Goal: Transaction & Acquisition: Book appointment/travel/reservation

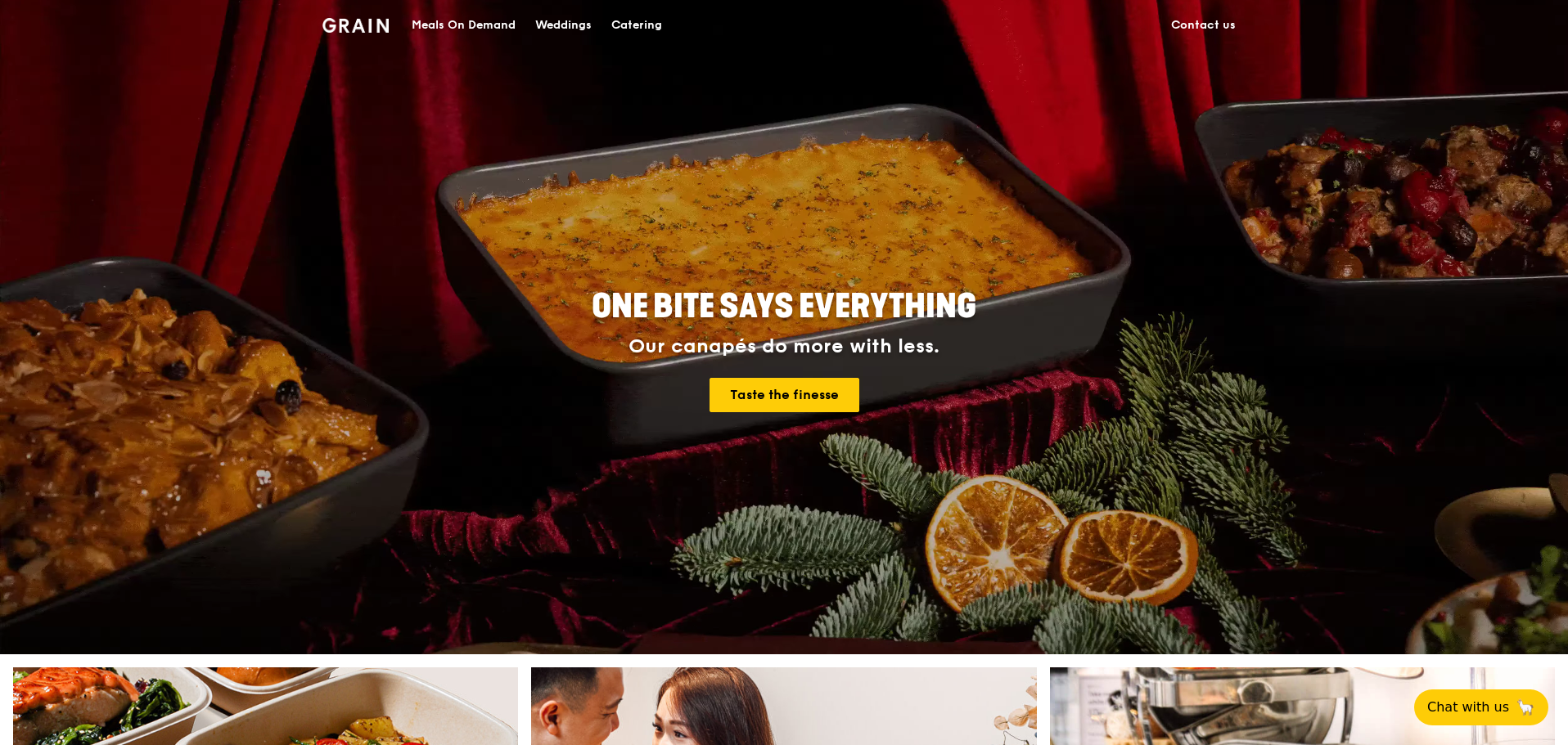
click at [652, 15] on div "Catering" at bounding box center [636, 26] width 50 height 49
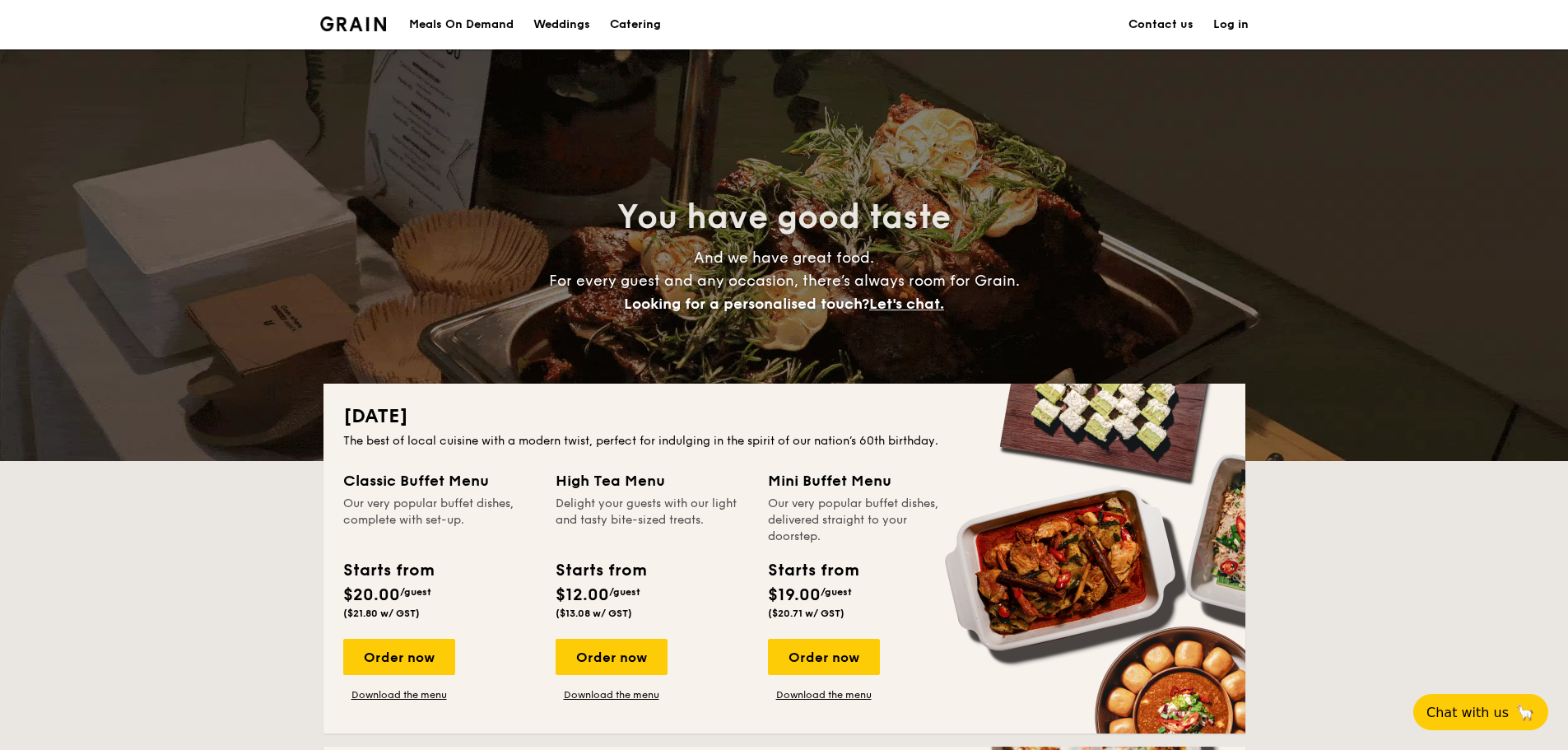
drag, startPoint x: 447, startPoint y: 13, endPoint x: 457, endPoint y: 19, distance: 11.7
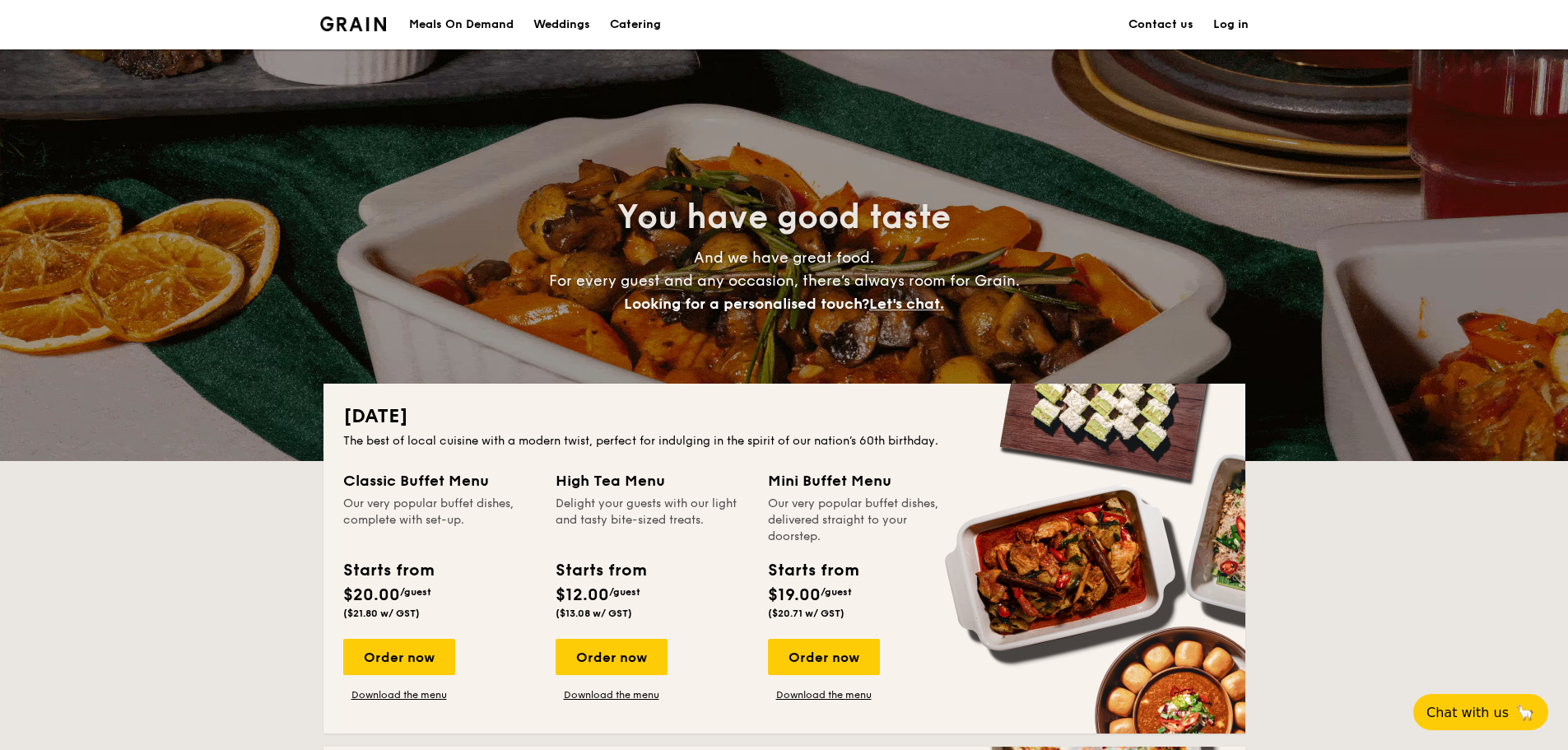
click at [447, 13] on div "Meals On Demand" at bounding box center [461, 25] width 104 height 50
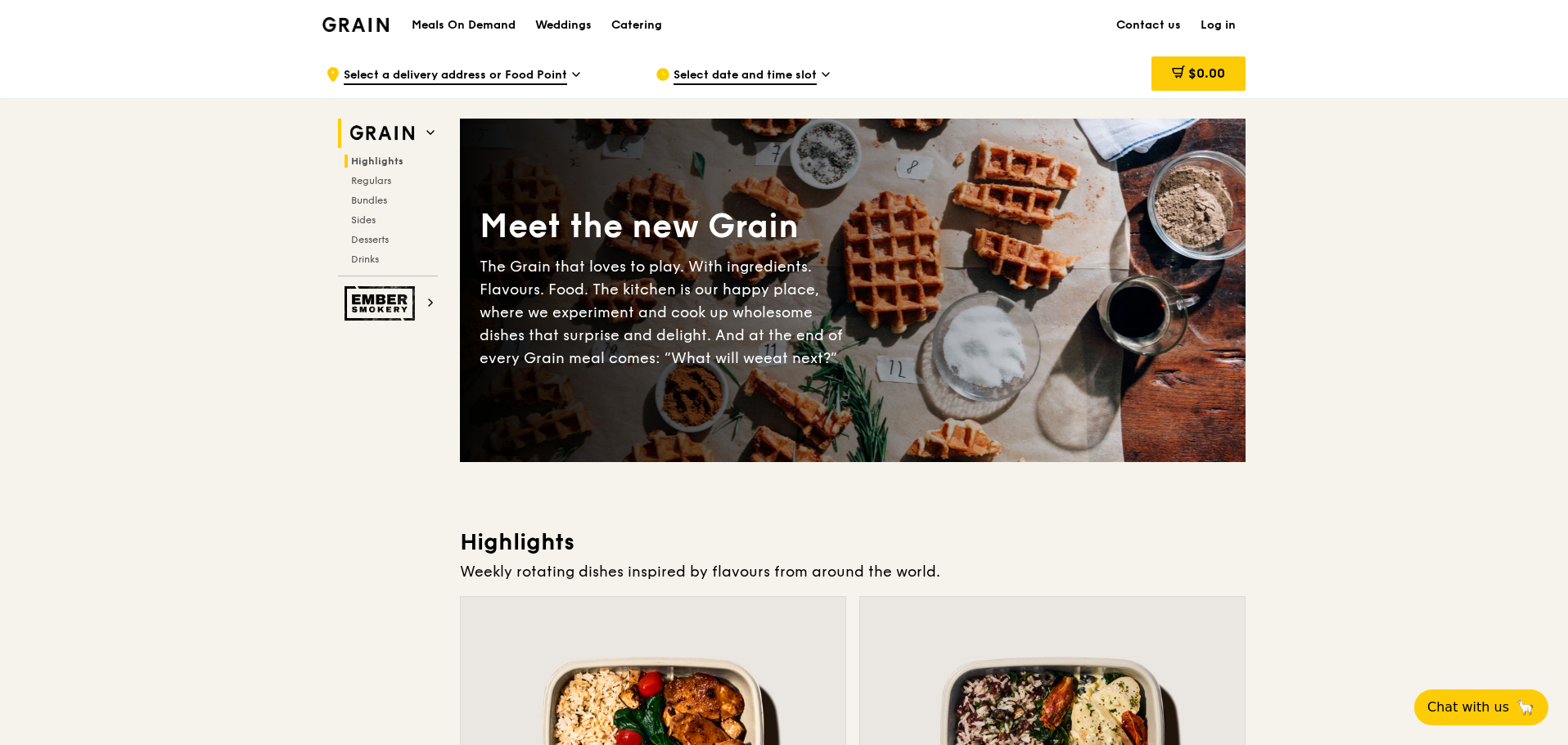
click at [386, 167] on h2 "Highlights" at bounding box center [391, 162] width 93 height 13
click at [560, 25] on div "Weddings" at bounding box center [563, 26] width 56 height 49
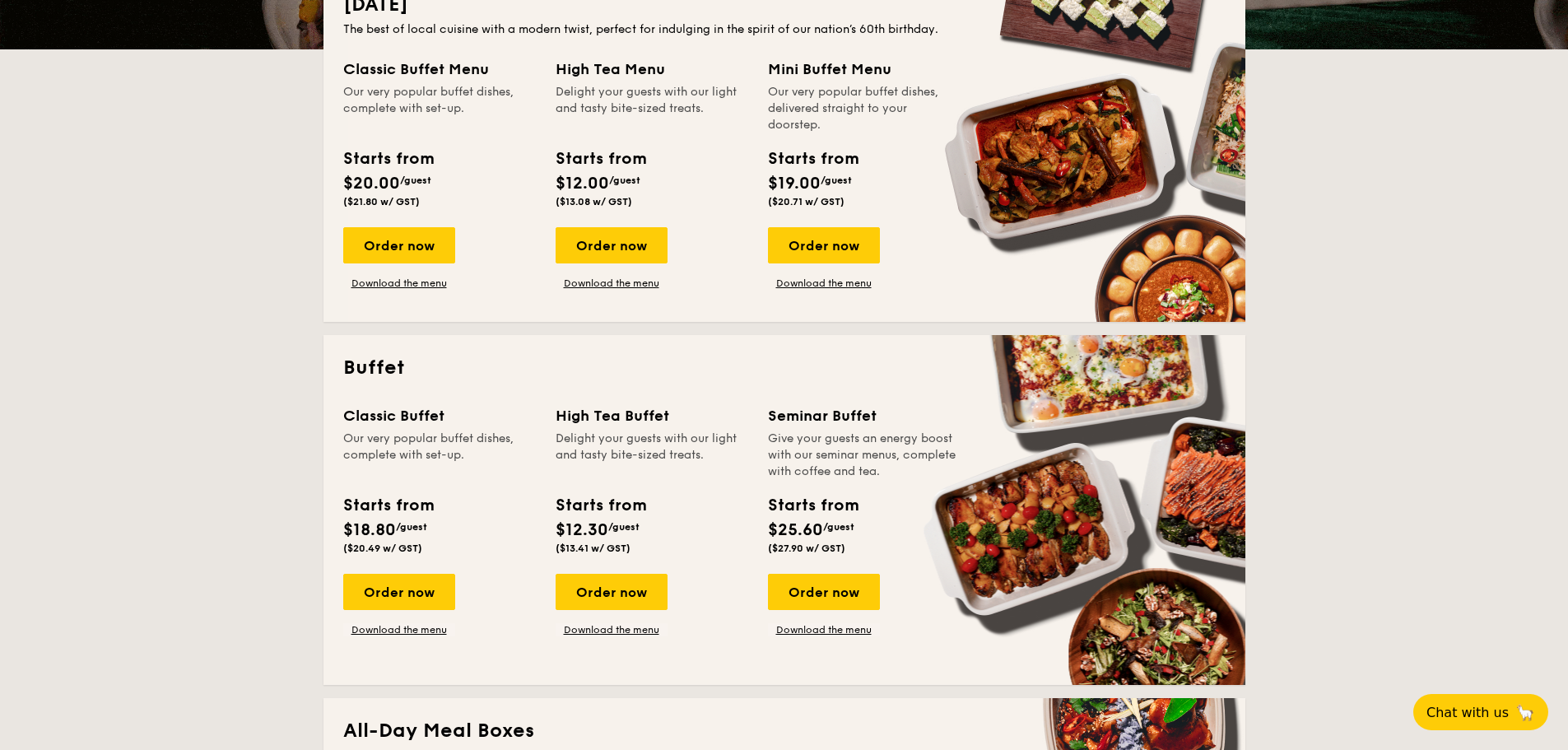
scroll to position [658, 0]
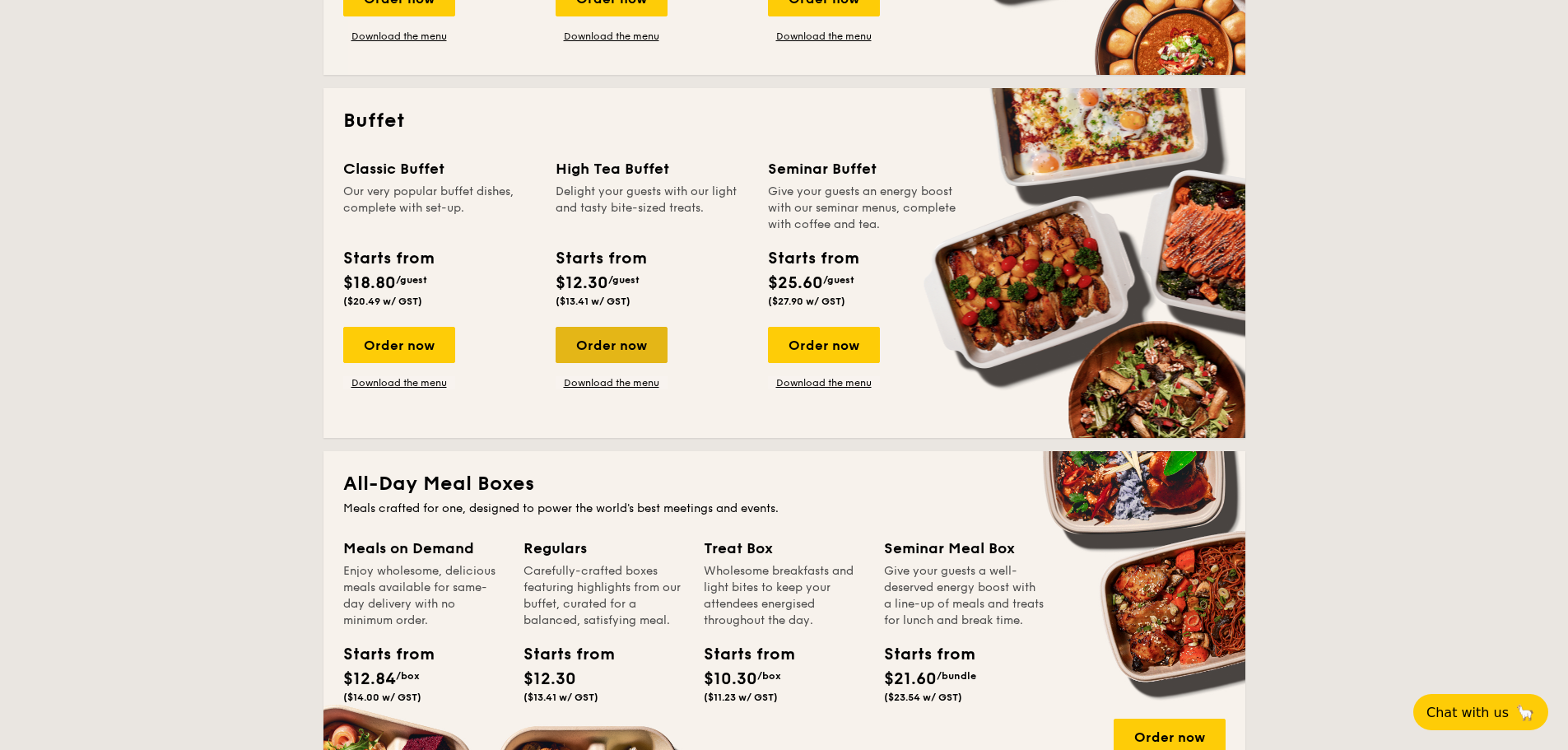
click at [649, 353] on div "Order now" at bounding box center [611, 345] width 112 height 36
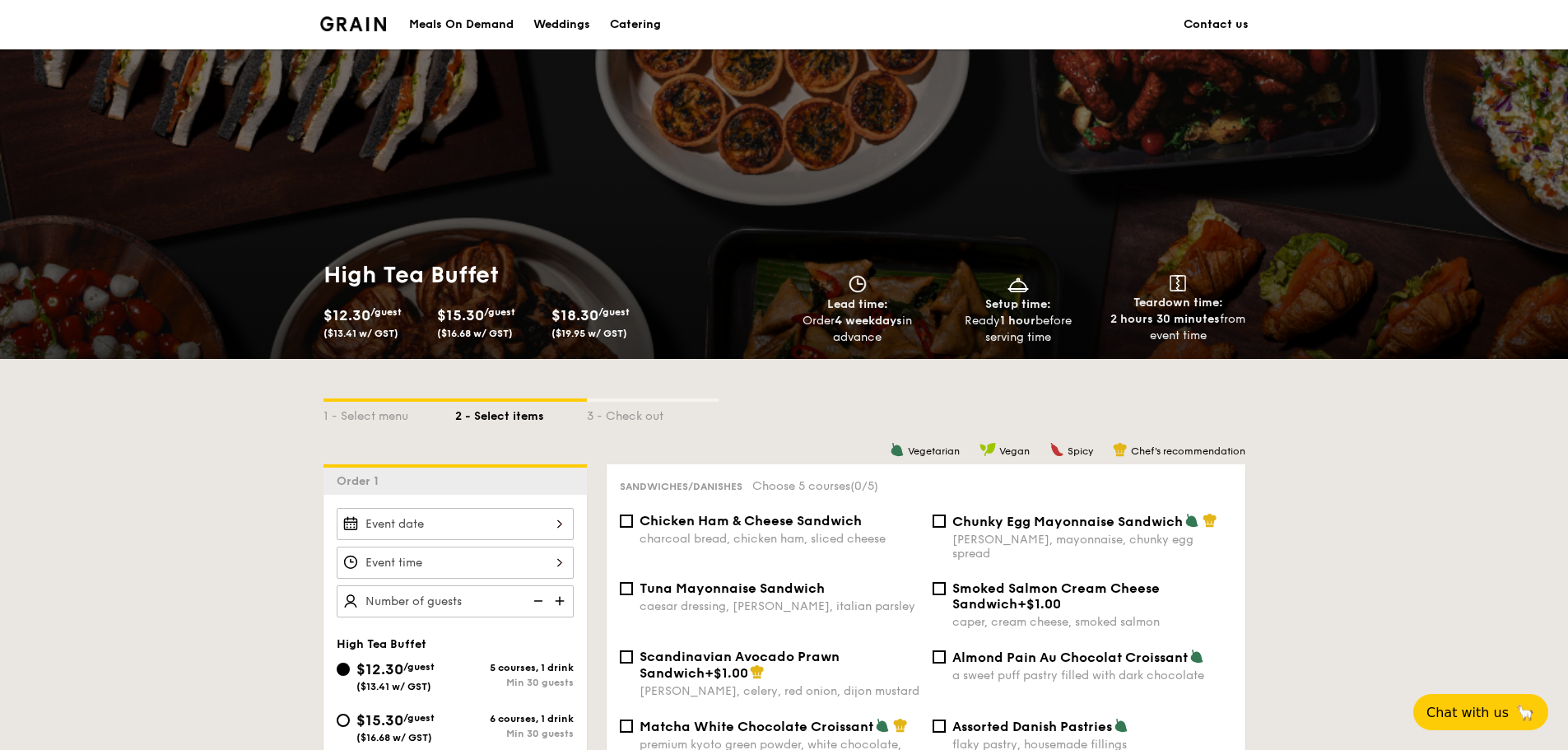
scroll to position [329, 0]
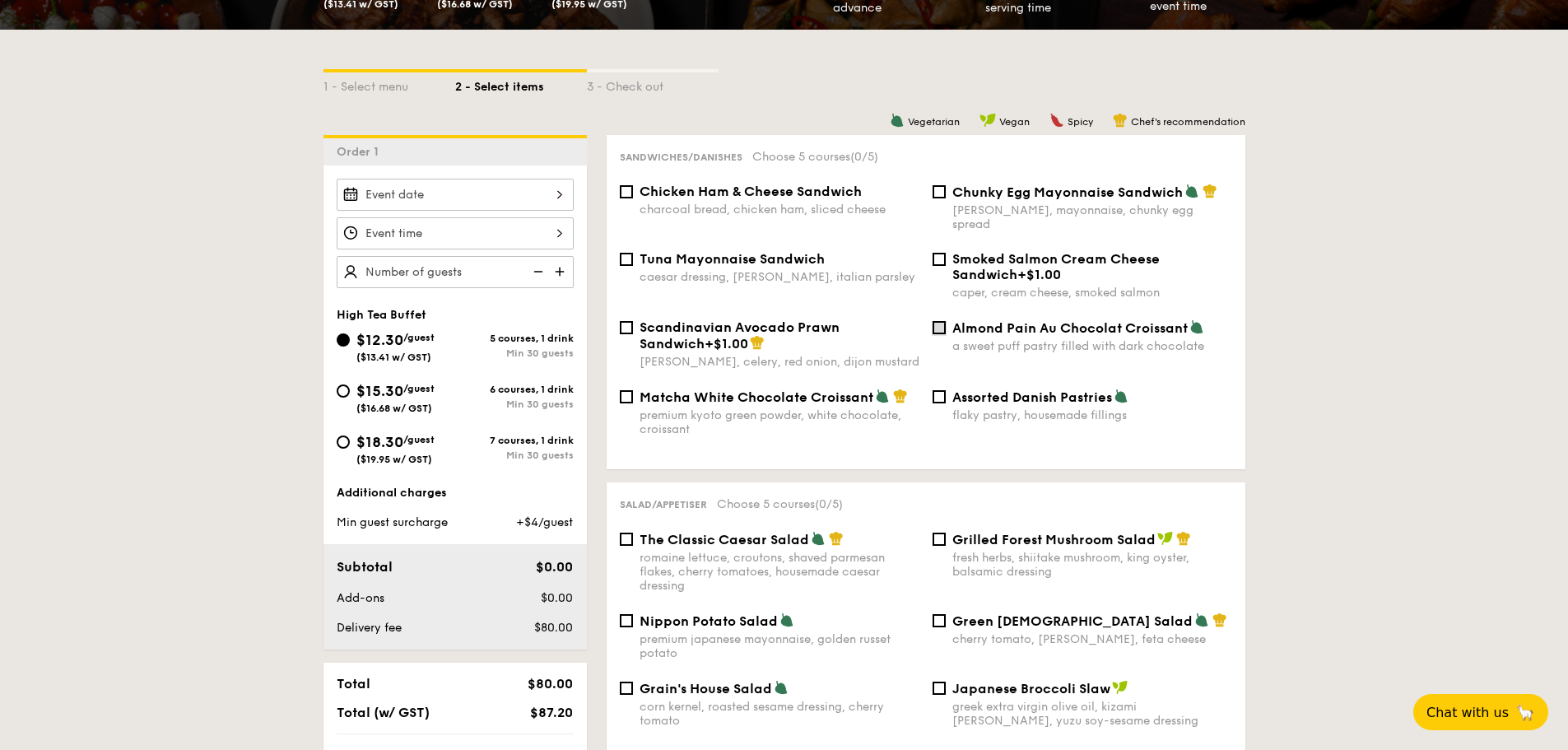
click at [944, 321] on input "Almond Pain Au Chocolat Croissant a sweet puff pastry filled with dark chocolate" at bounding box center [939, 328] width 13 height 13
checkbox input "true"
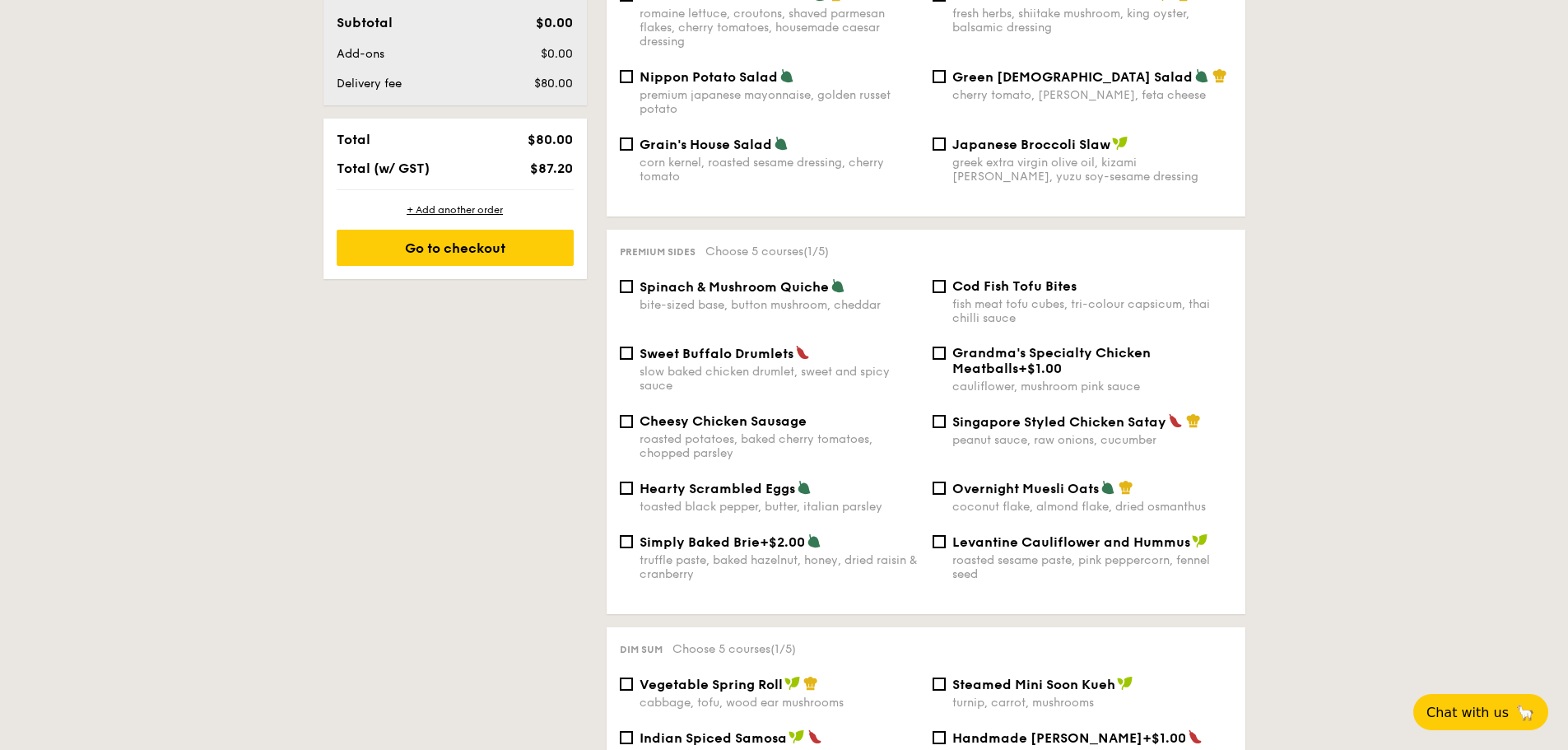
scroll to position [905, 0]
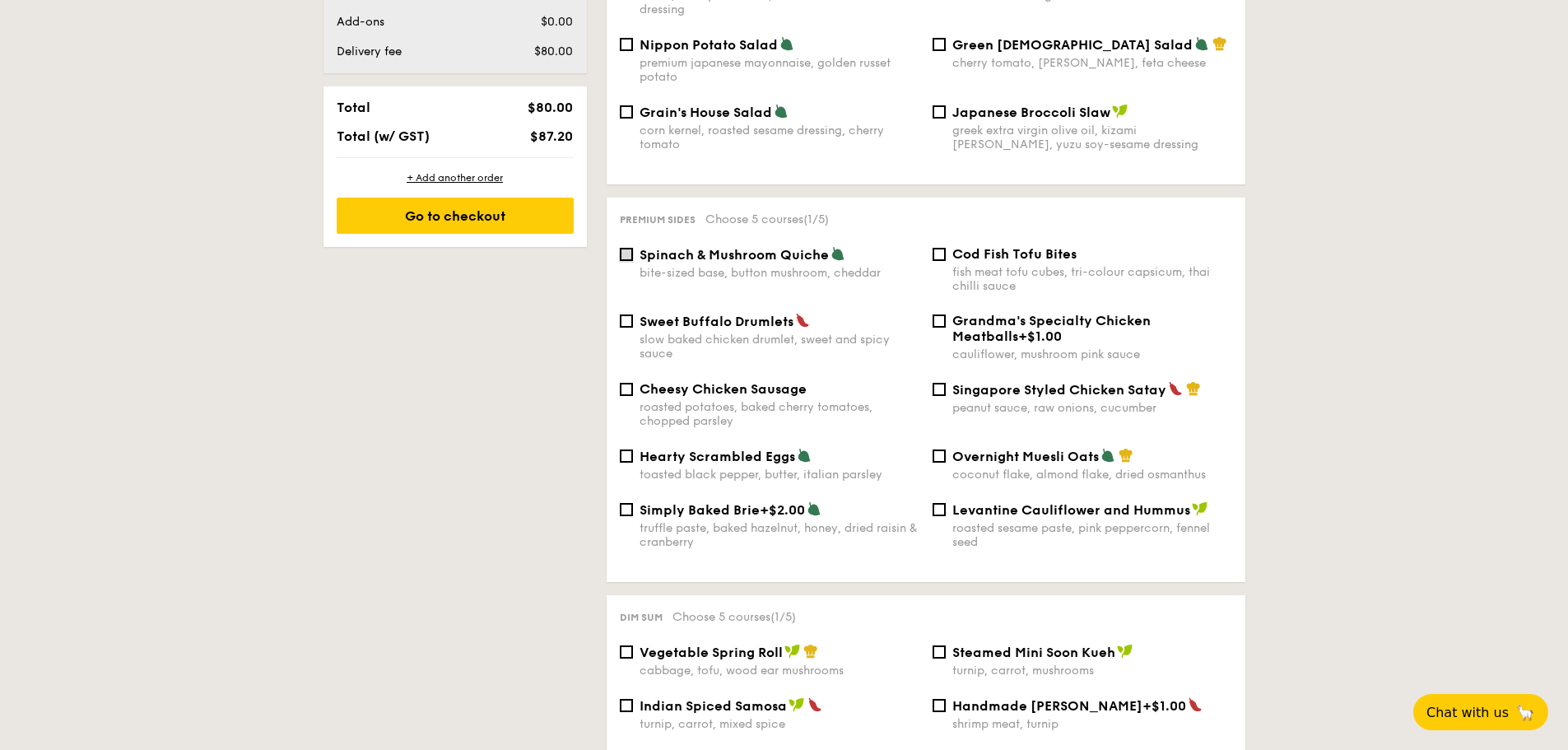
click at [629, 248] on input "Spinach & Mushroom Quiche bite-sized base, button mushroom, cheddar" at bounding box center [627, 254] width 13 height 13
checkbox input "true"
click at [952, 246] on span "Cod Fish Tofu Bites" at bounding box center [1014, 254] width 124 height 15
click at [946, 248] on input "Cod Fish Tofu Bites fish meat tofu cubes, tri-colour capsicum, thai chilli sauce" at bounding box center [939, 254] width 13 height 13
checkbox input "true"
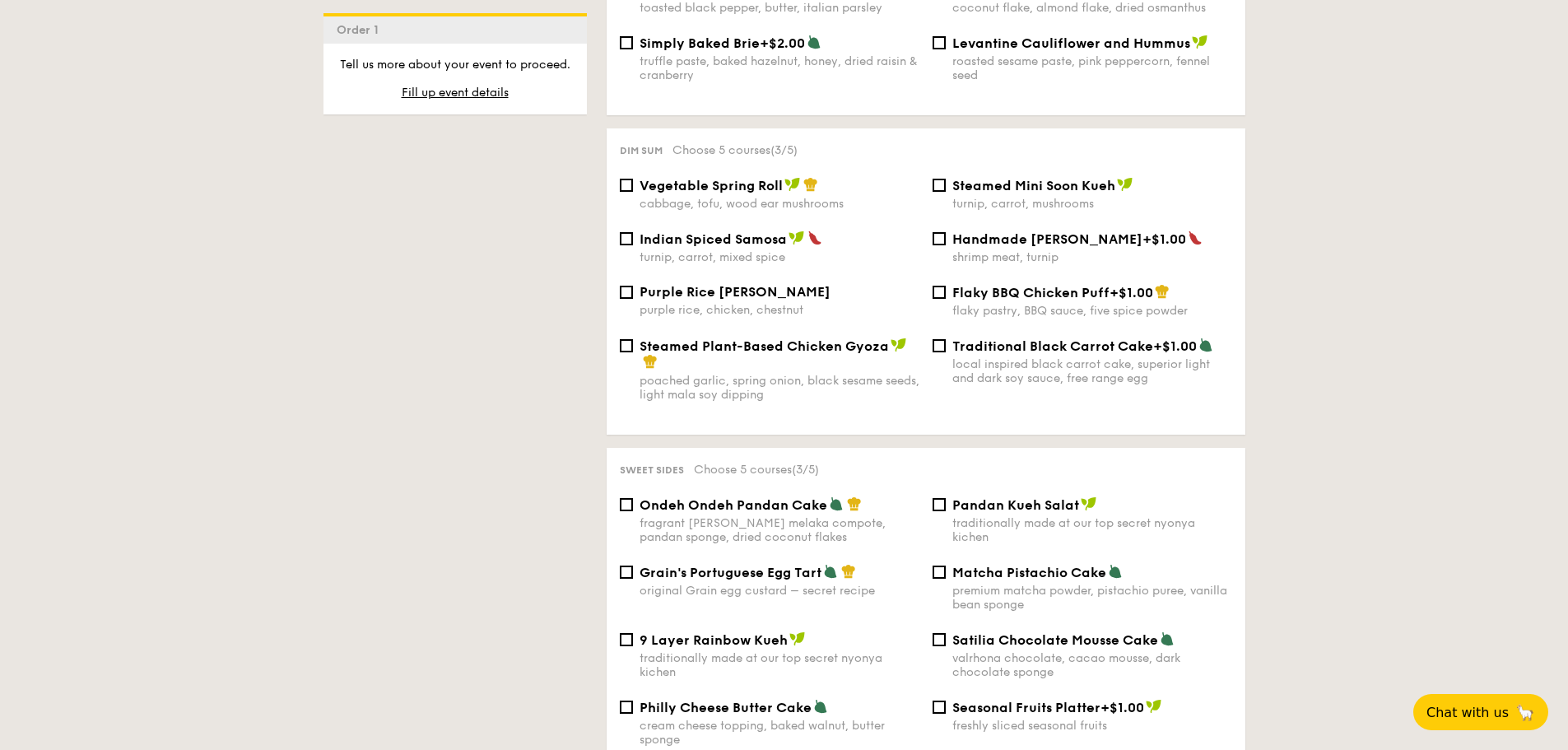
scroll to position [1400, 0]
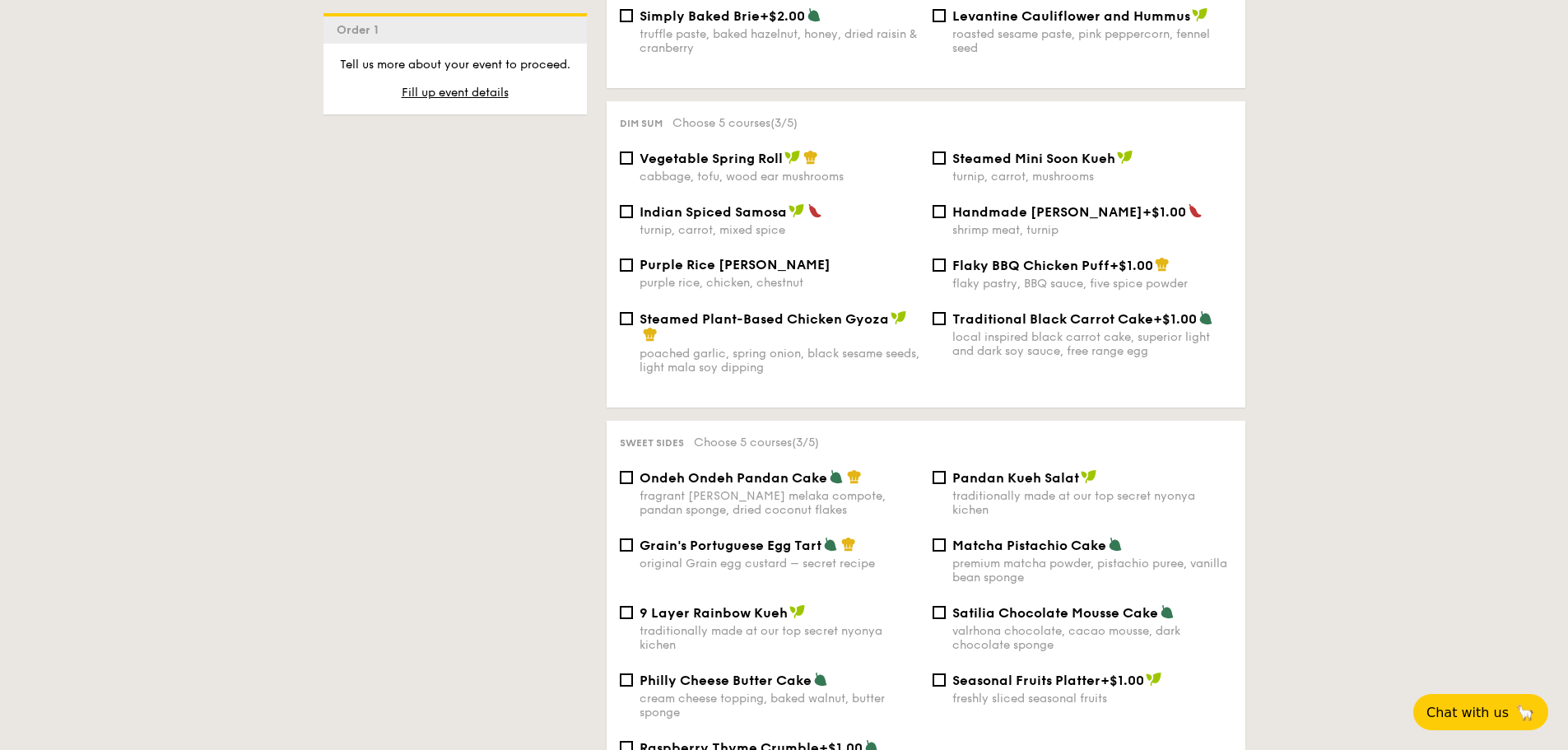
click at [636, 256] on div "Purple Rice Loh Mai Kai purple rice, chicken, chestnut" at bounding box center [769, 273] width 313 height 33
click at [614, 256] on div "Purple Rice Loh Mai Kai purple rice, chicken, chestnut" at bounding box center [769, 273] width 313 height 33
click at [636, 256] on div "Purple Rice Loh Mai Kai purple rice, chicken, chestnut" at bounding box center [769, 273] width 313 height 33
click at [628, 258] on input "Purple Rice Loh Mai Kai purple rice, chicken, chestnut" at bounding box center [627, 265] width 13 height 13
checkbox input "true"
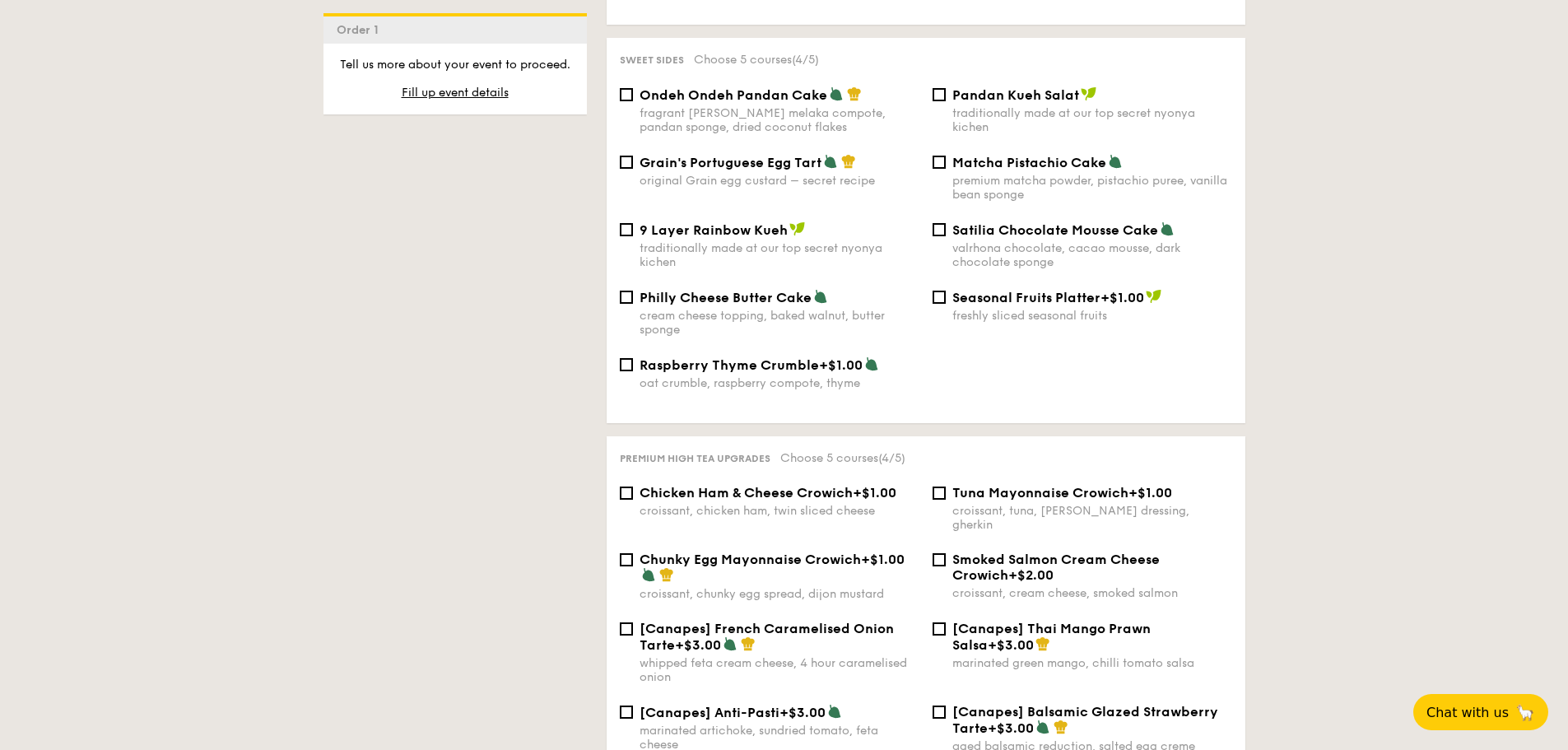
scroll to position [1811, 0]
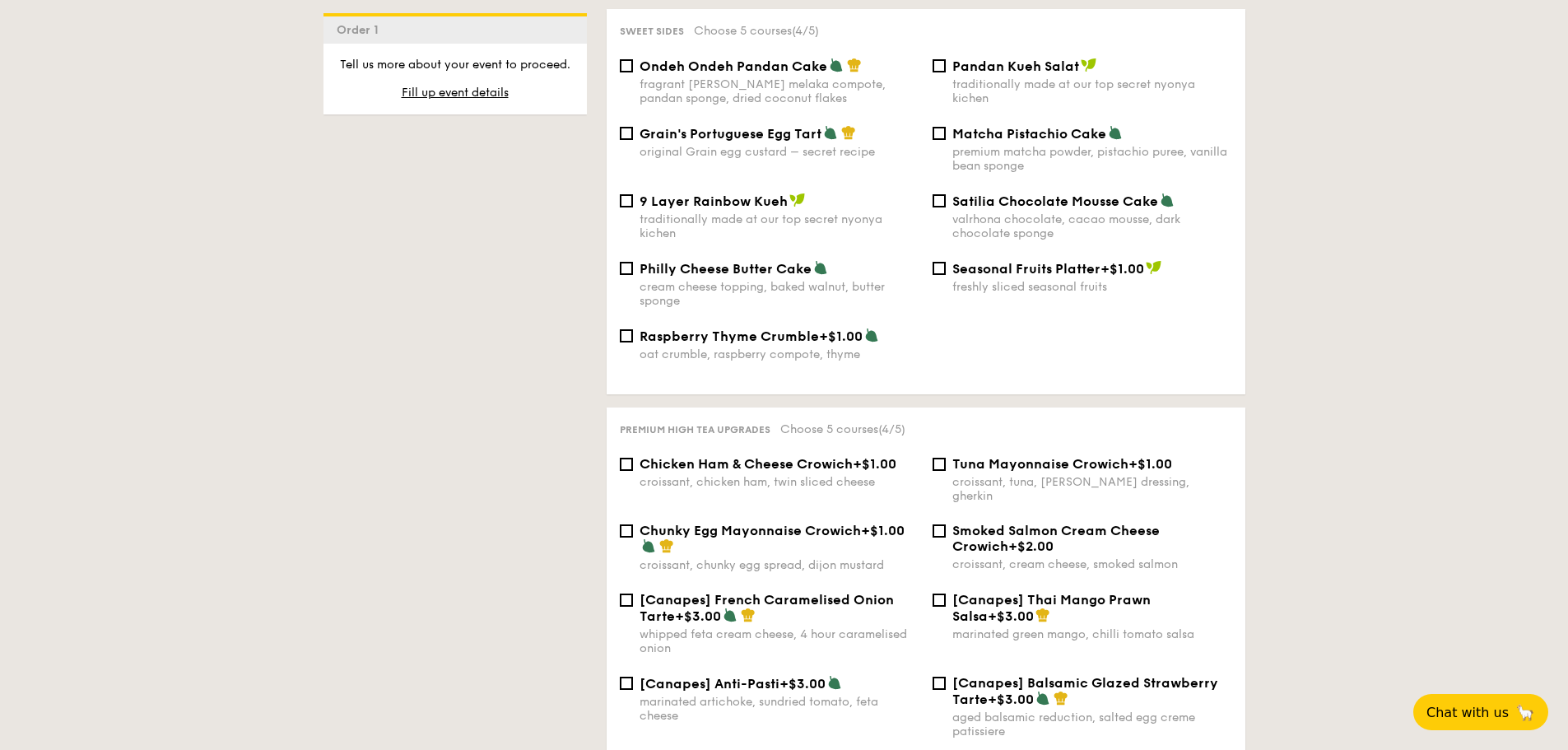
click at [635, 260] on div "Philly Cheese Butter Cake cream cheese topping, baked walnut, butter sponge" at bounding box center [769, 284] width 313 height 48
click at [634, 260] on div "Philly Cheese Butter Cake cream cheese topping, baked walnut, butter sponge" at bounding box center [769, 284] width 313 height 48
click at [627, 262] on input "Philly Cheese Butter Cake cream cheese topping, baked walnut, butter sponge" at bounding box center [627, 269] width 13 height 13
checkbox input "true"
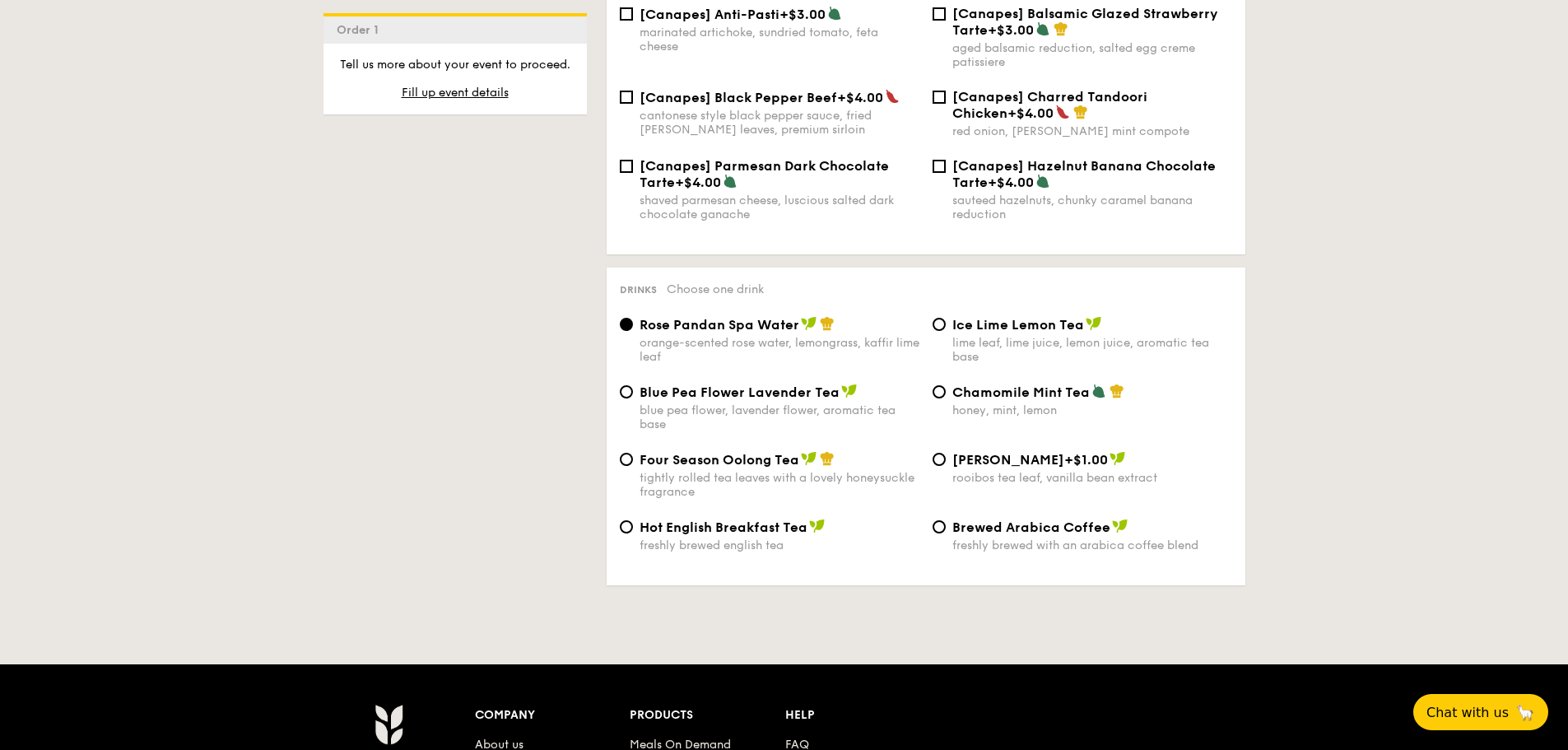
scroll to position [2330, 0]
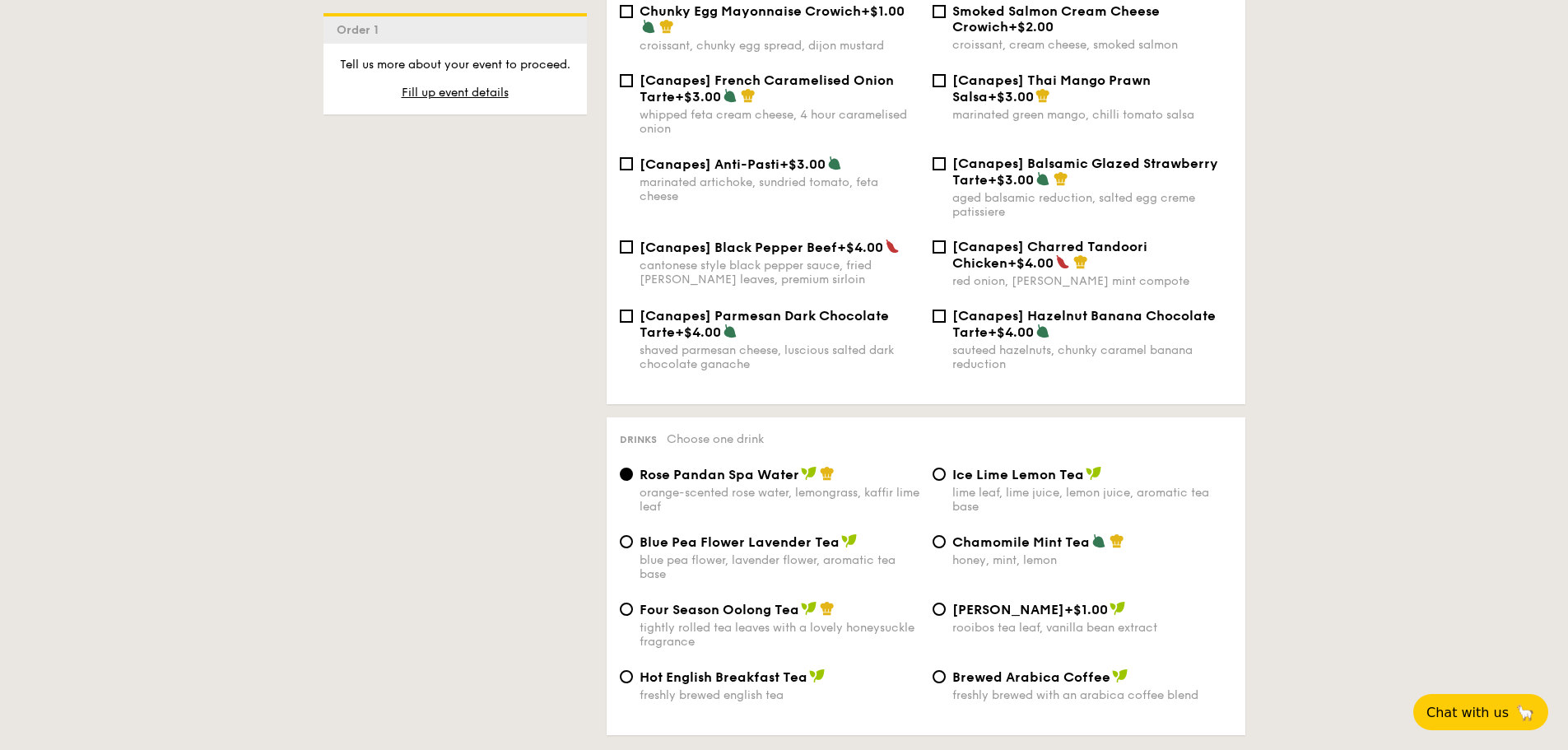
click at [635, 534] on div "Blue Pea Flower Lavender Tea blue pea flower, lavender flower, aromatic tea base" at bounding box center [769, 558] width 313 height 48
click at [633, 534] on div "Blue Pea Flower Lavender Tea blue pea flower, lavender flower, aromatic tea base" at bounding box center [769, 558] width 313 height 48
click at [627, 535] on input "Blue Pea Flower Lavender Tea blue pea flower, lavender flower, aromatic tea base" at bounding box center [627, 541] width 13 height 13
radio input "true"
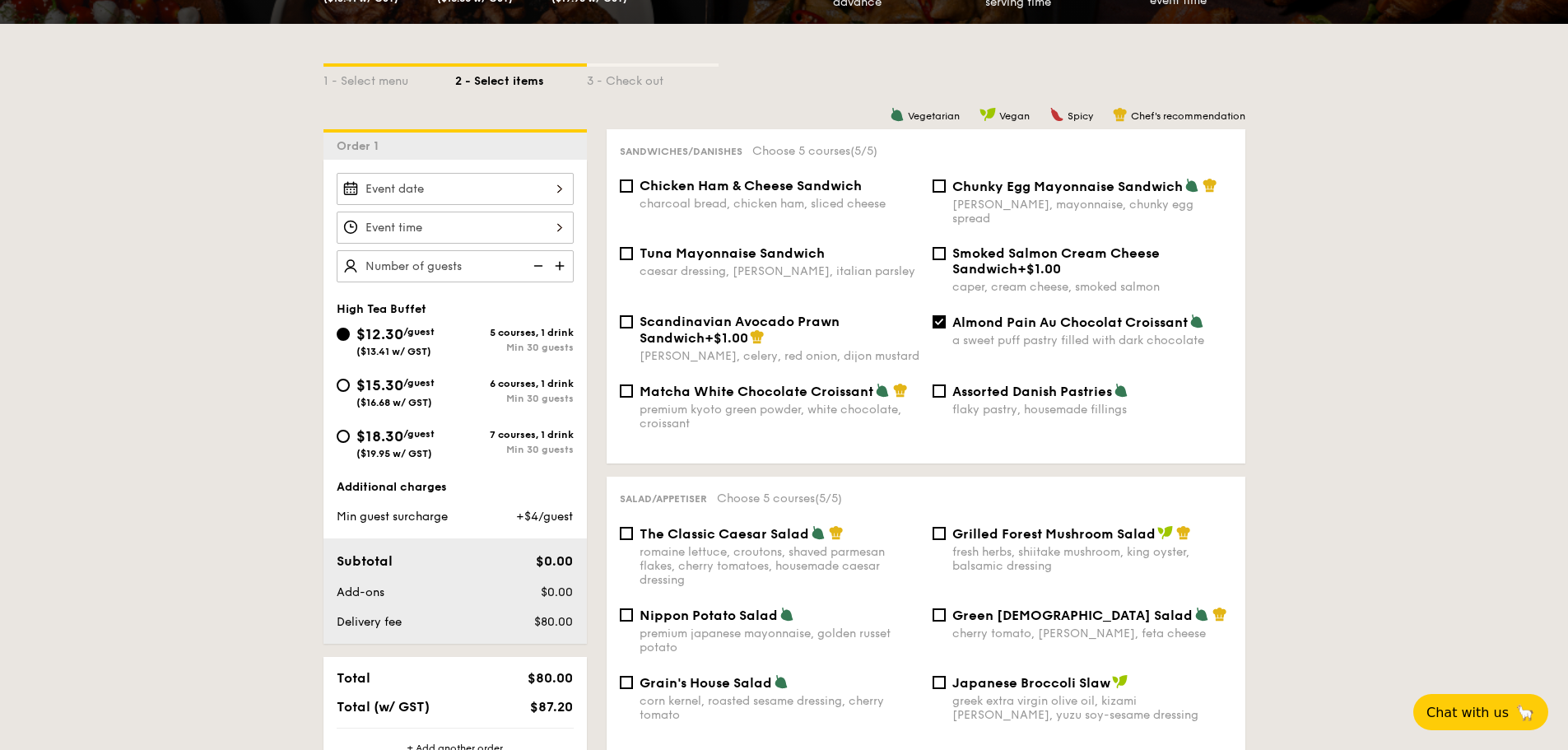
scroll to position [329, 0]
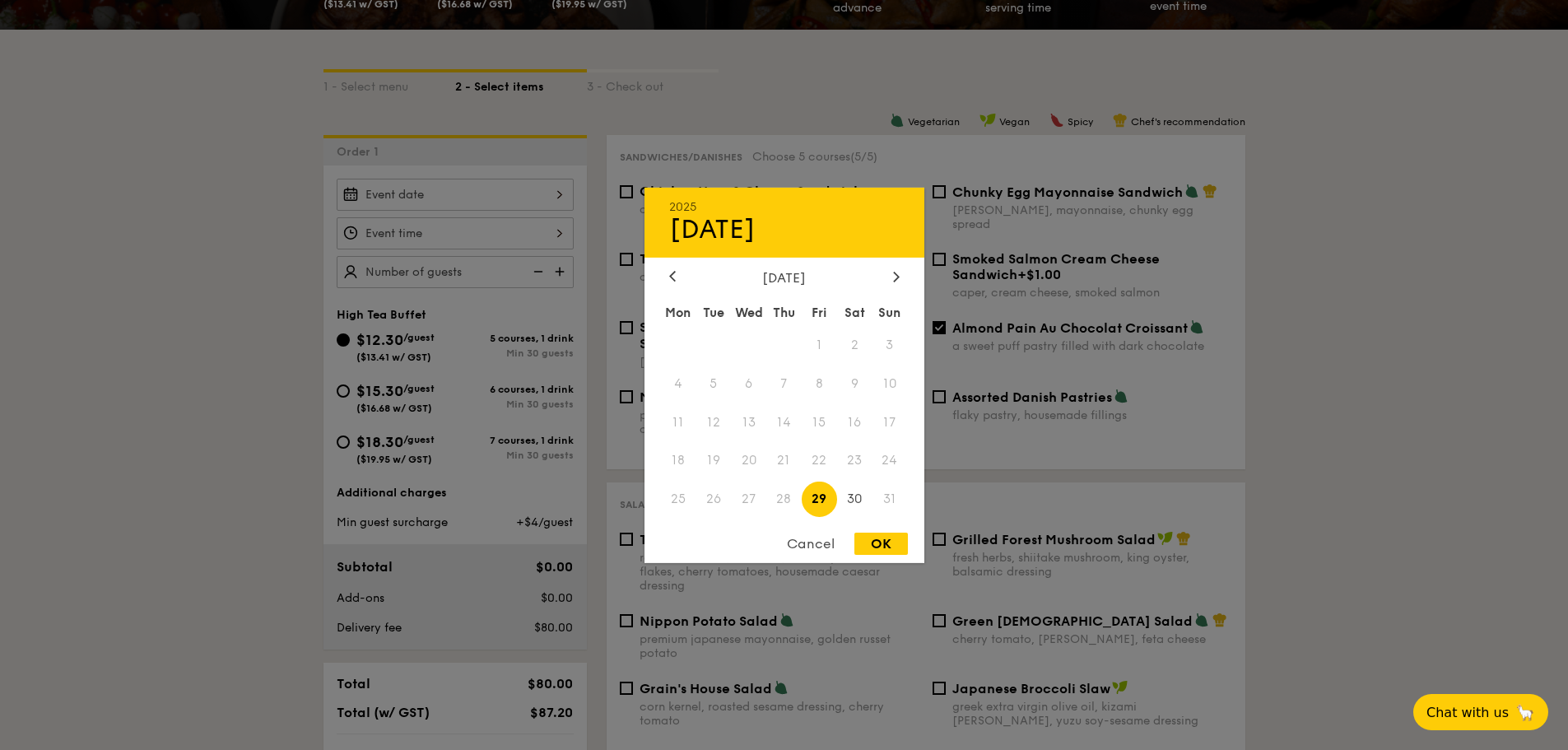
click at [476, 194] on div "2025 Aug [DATE] Tue Wed Thu Fri Sat Sun 1 2 3 4 5 6 7 8 9 10 11 12 13 14 15 16 …" at bounding box center [455, 195] width 237 height 33
click at [891, 275] on div at bounding box center [895, 276] width 14 height 15
click at [661, 280] on div "[DATE]" at bounding box center [784, 276] width 280 height 15
click at [670, 273] on icon at bounding box center [673, 276] width 7 height 11
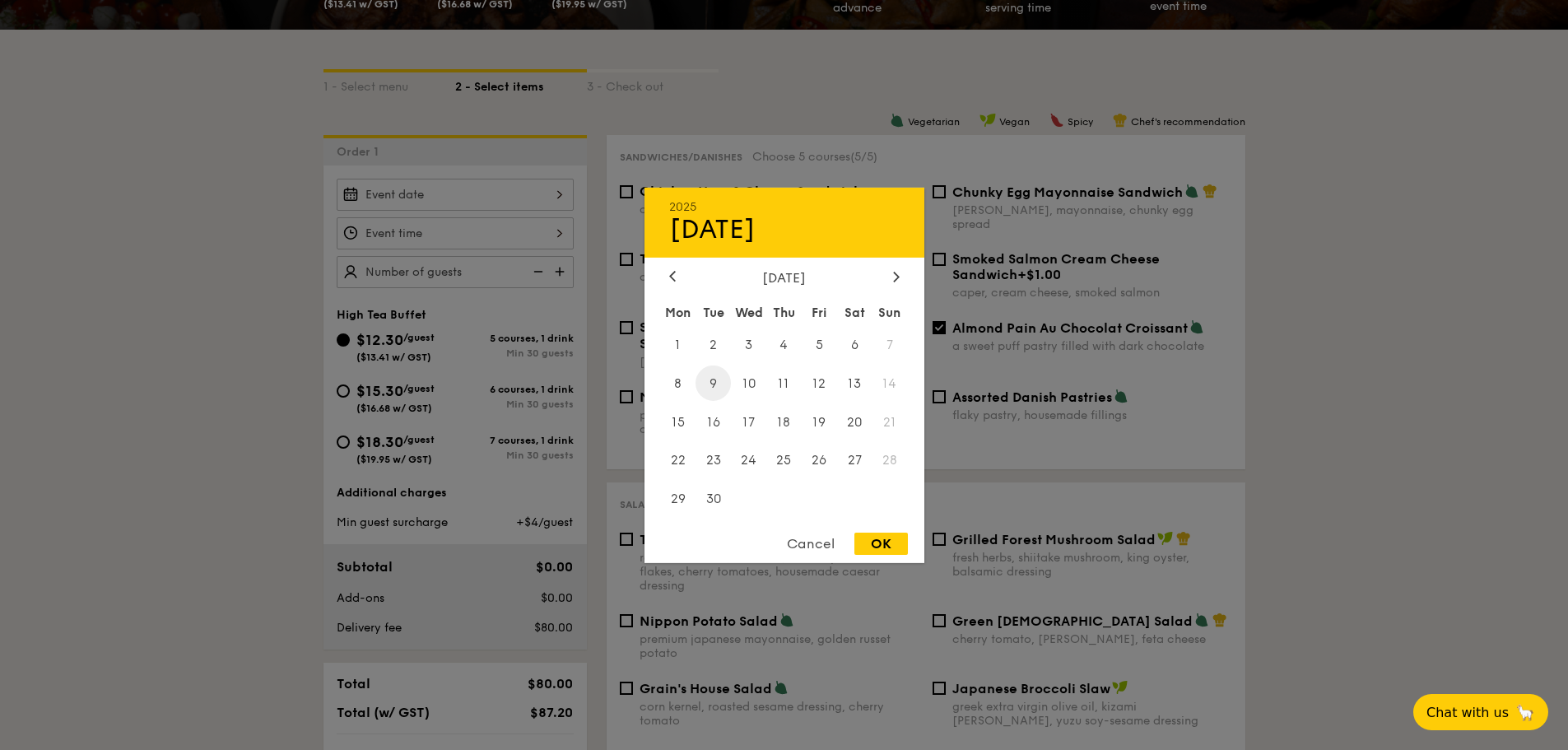
click at [717, 371] on span "9" at bounding box center [713, 383] width 35 height 35
click at [895, 545] on div "OK" at bounding box center [881, 543] width 54 height 22
type input "[DATE]"
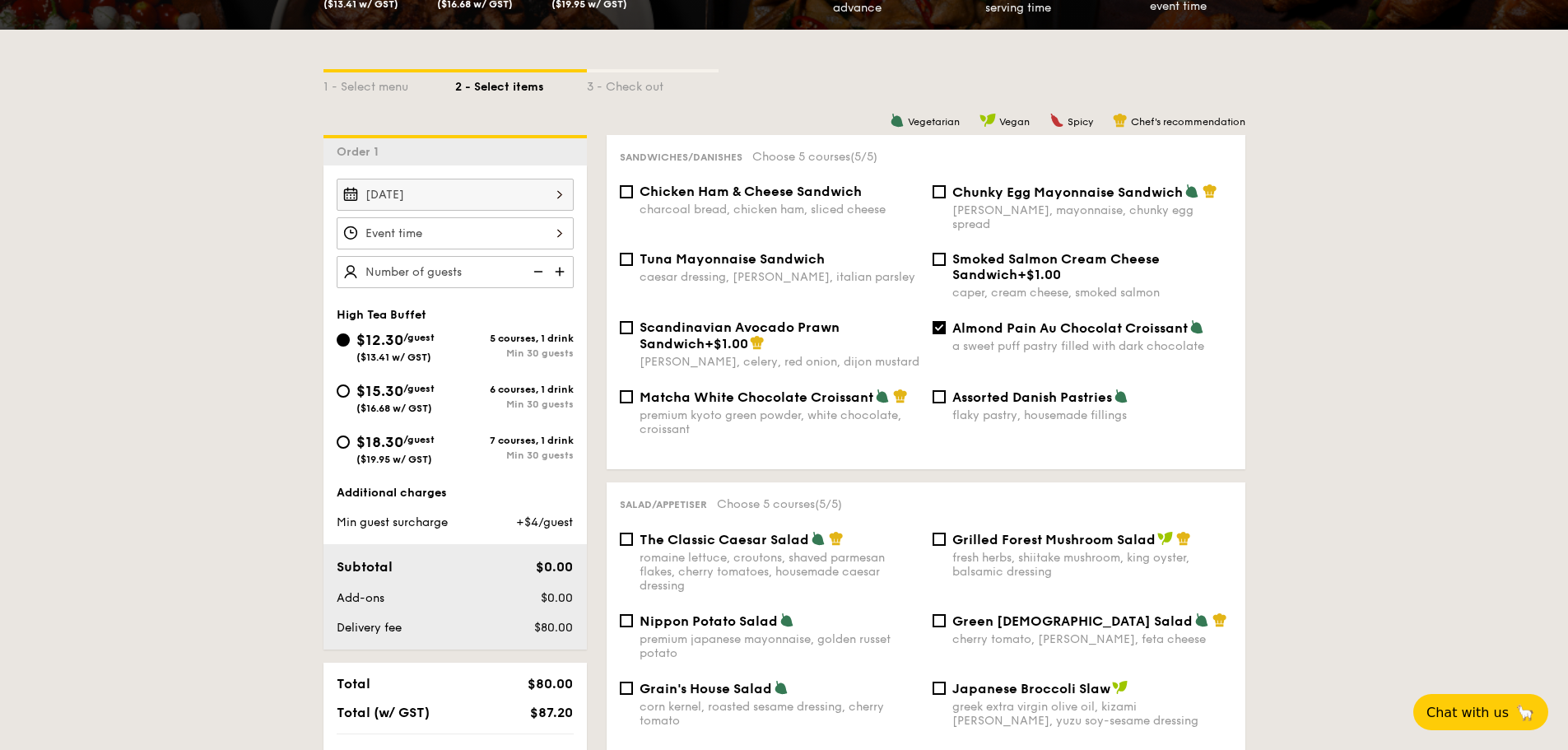
click at [497, 229] on div at bounding box center [455, 233] width 237 height 33
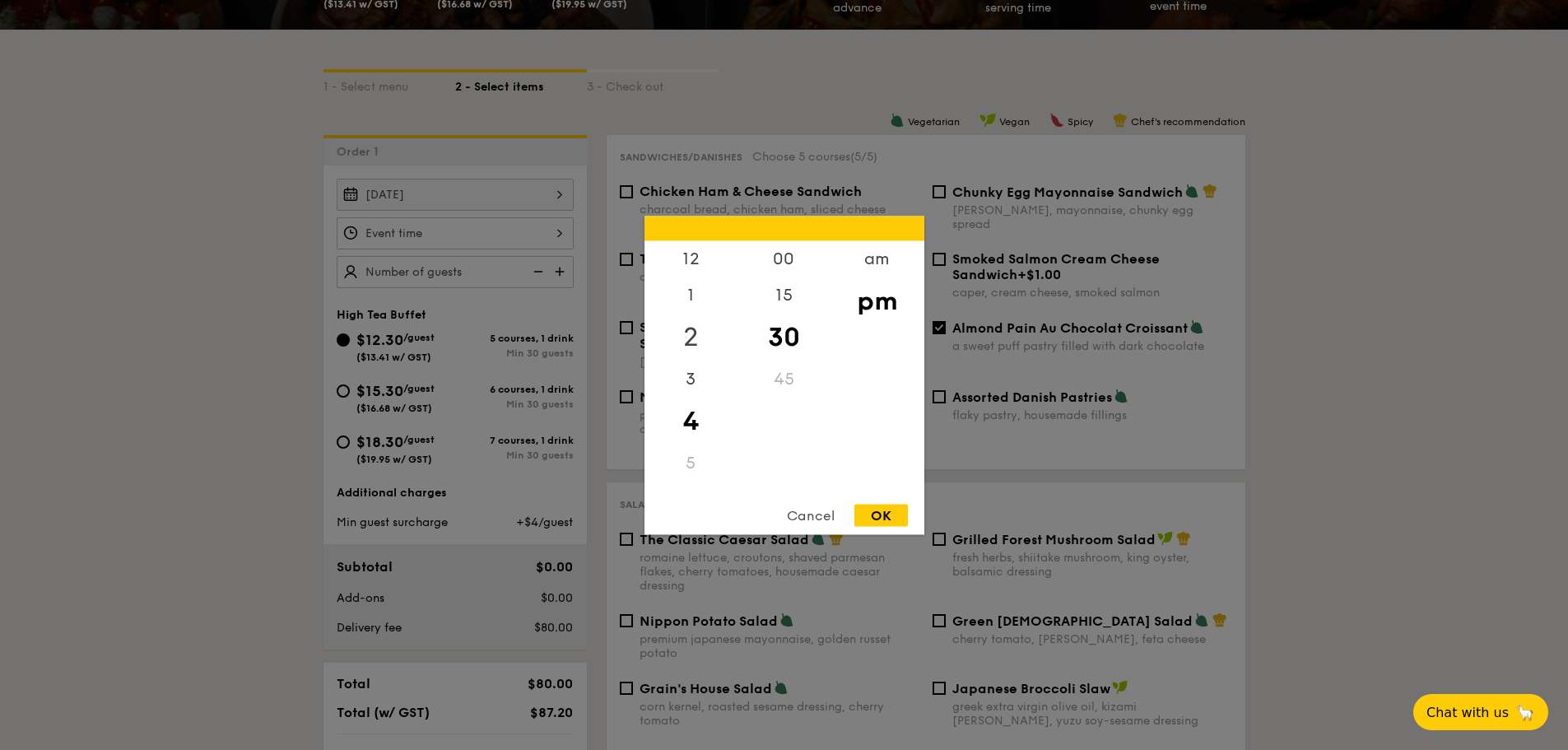
click at [698, 333] on div "2" at bounding box center [691, 337] width 93 height 48
drag, startPoint x: 787, startPoint y: 341, endPoint x: 793, endPoint y: 433, distance: 92.2
click at [793, 433] on div "00 15 30 45" at bounding box center [784, 365] width 93 height 251
click at [782, 254] on div "00" at bounding box center [784, 264] width 93 height 48
click at [893, 513] on div "OK" at bounding box center [881, 515] width 54 height 22
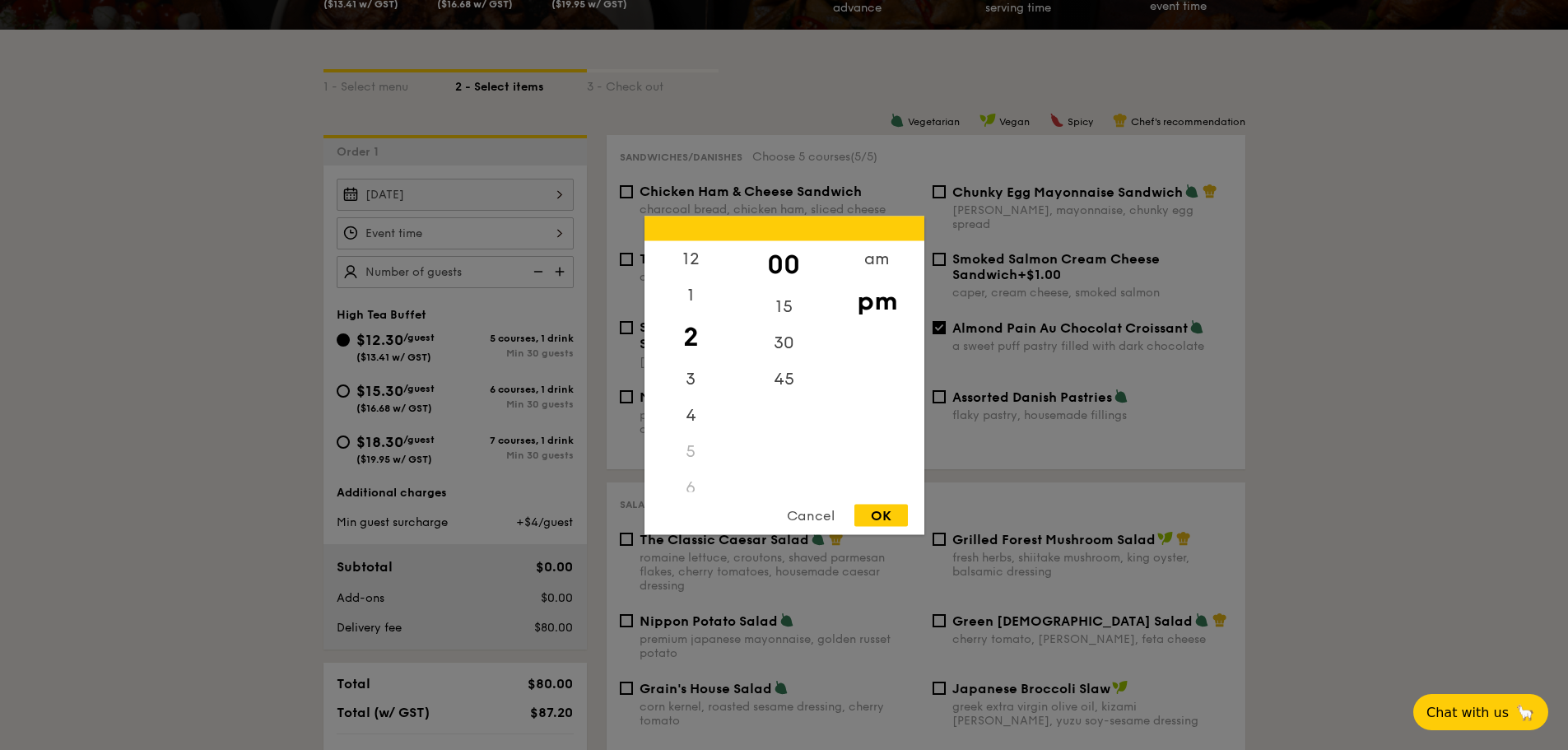
type input "2:00PM"
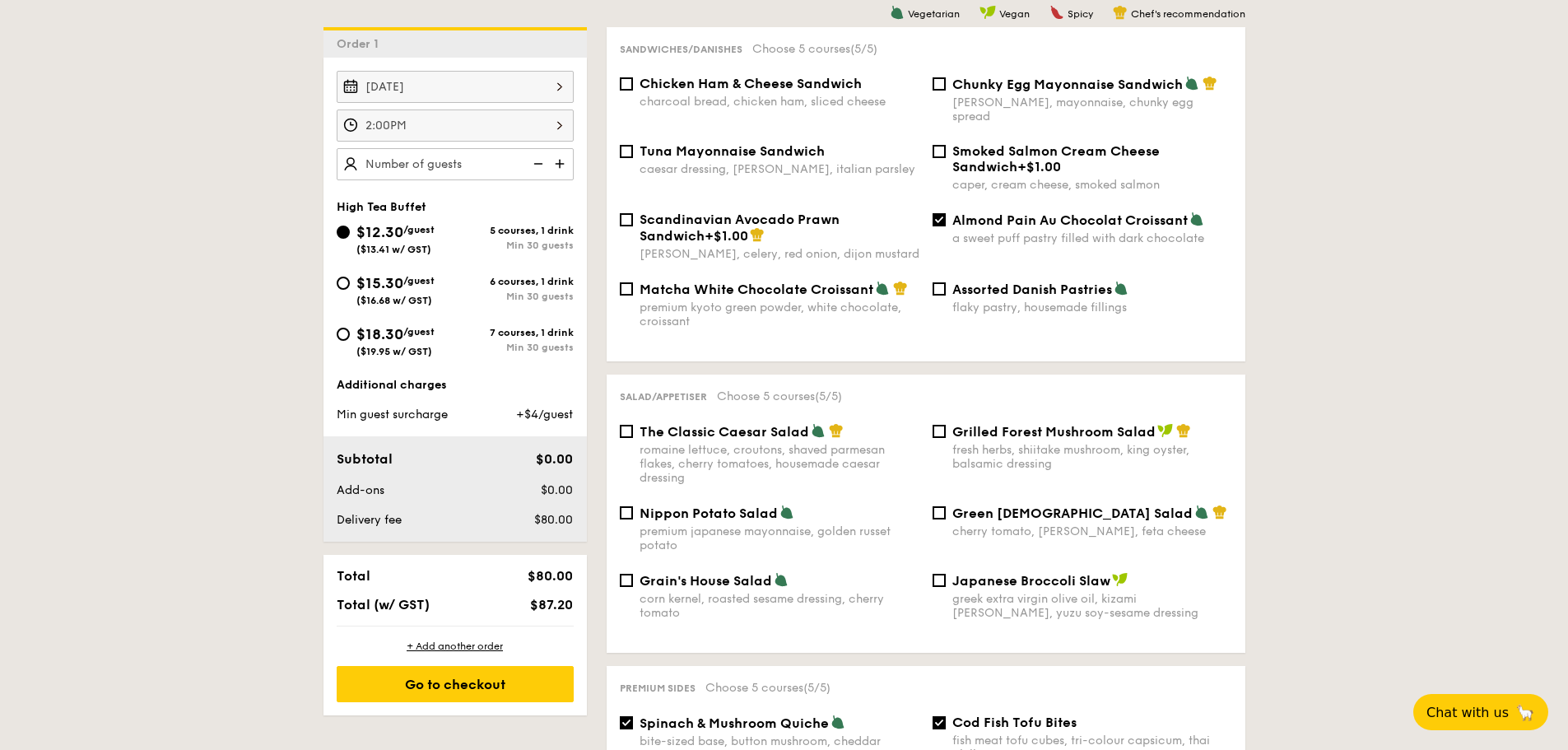
scroll to position [247, 0]
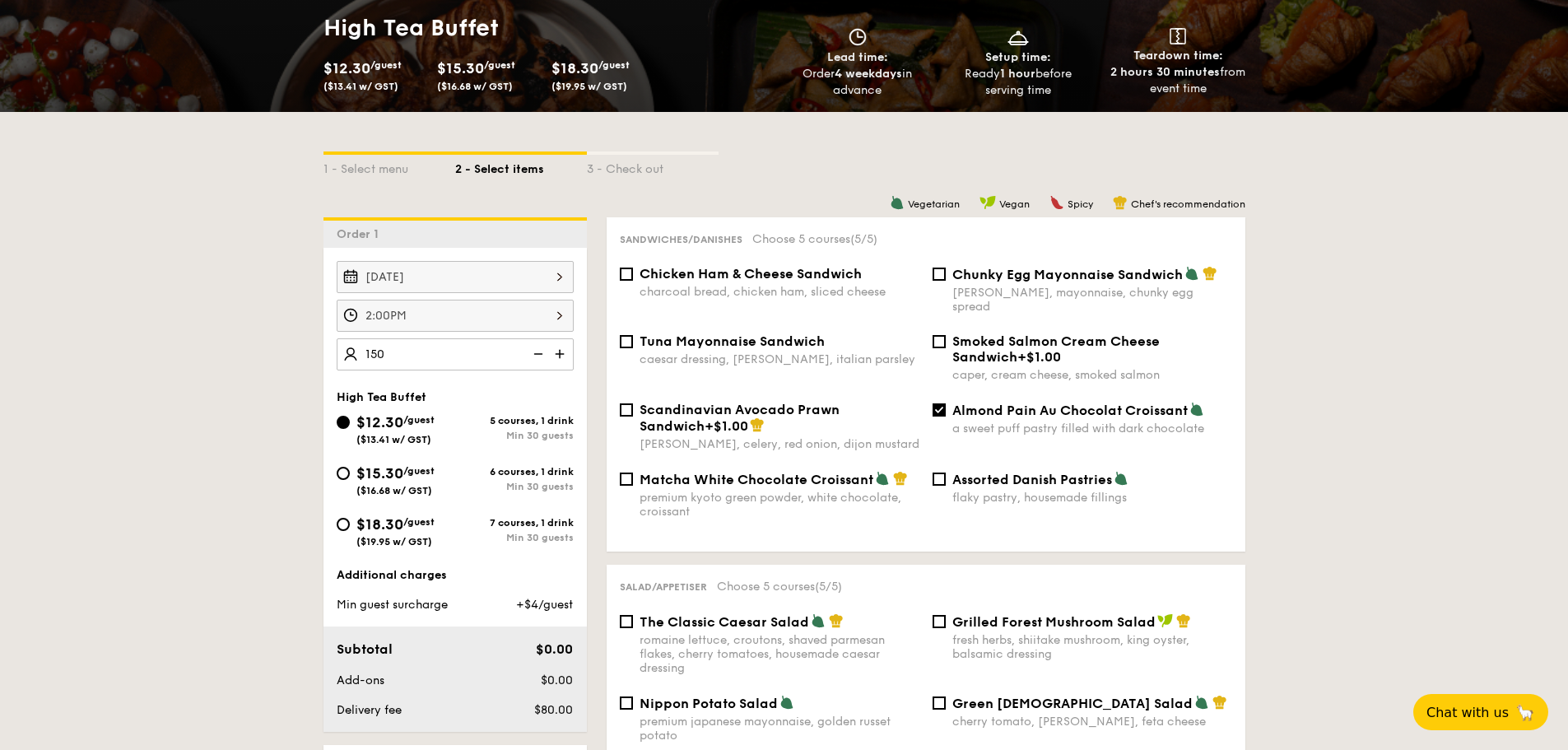
type input "150 guests"
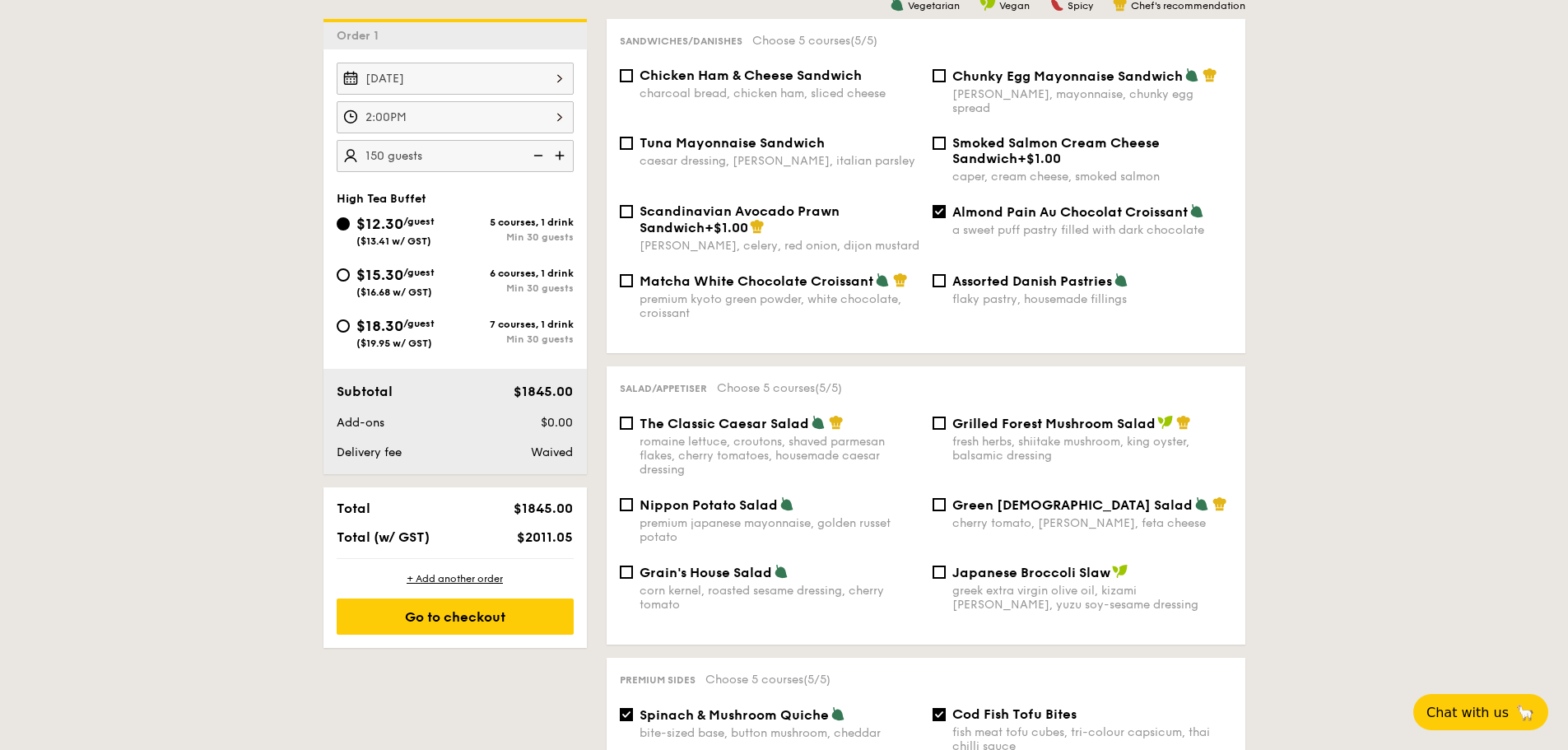
scroll to position [494, 0]
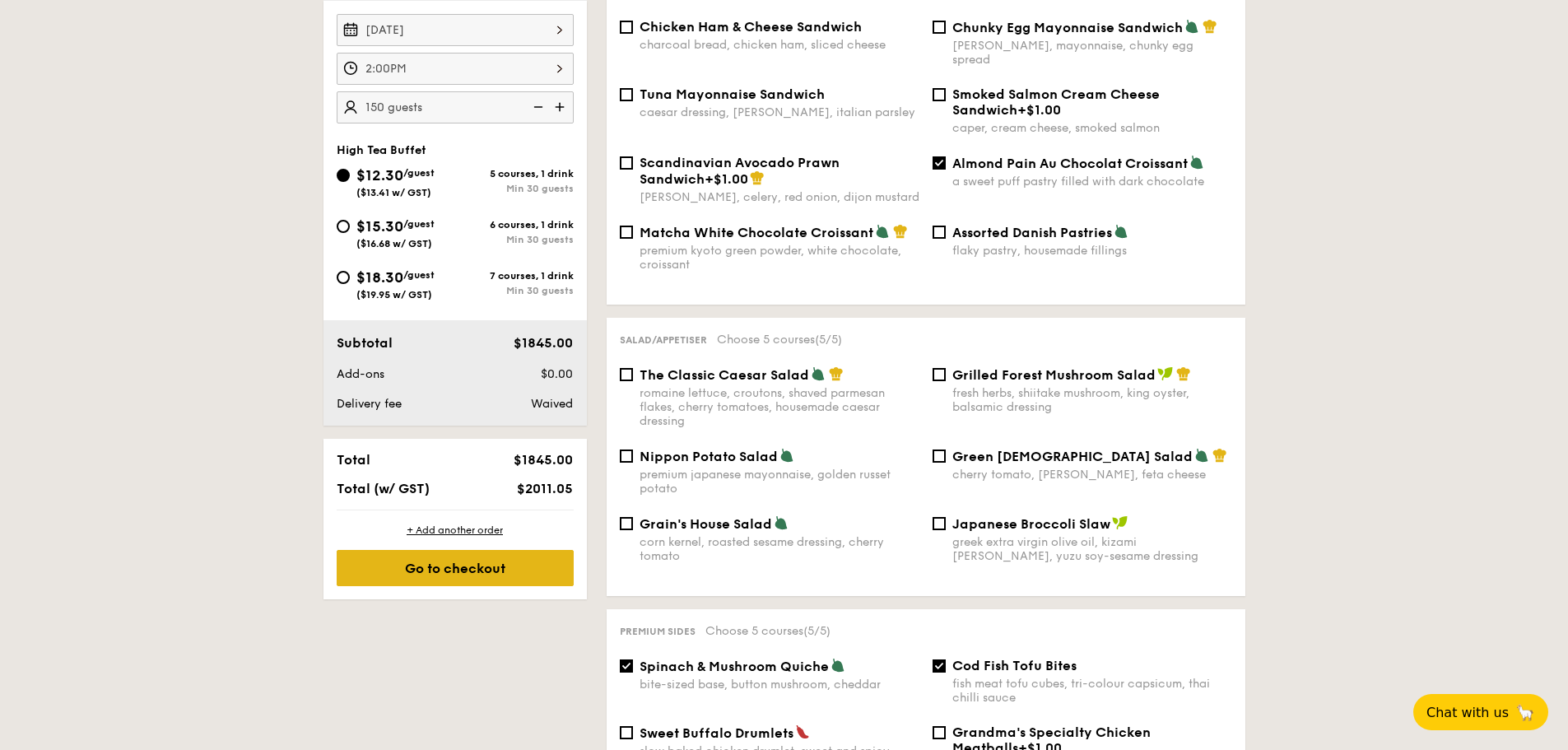
click at [503, 570] on div "Go to checkout" at bounding box center [455, 568] width 237 height 36
